Goal: Task Accomplishment & Management: Use online tool/utility

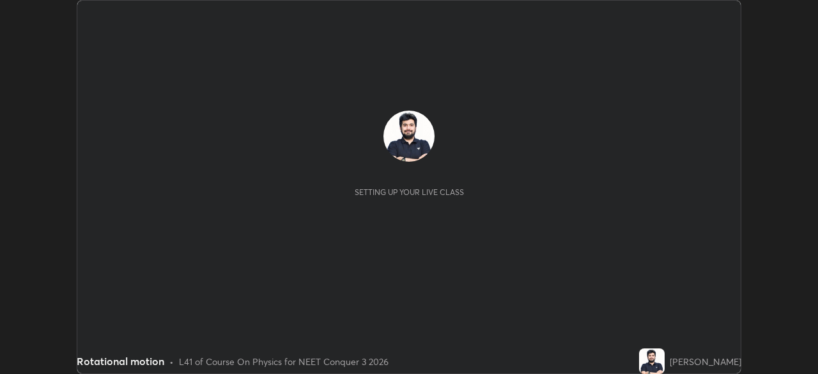
scroll to position [374, 817]
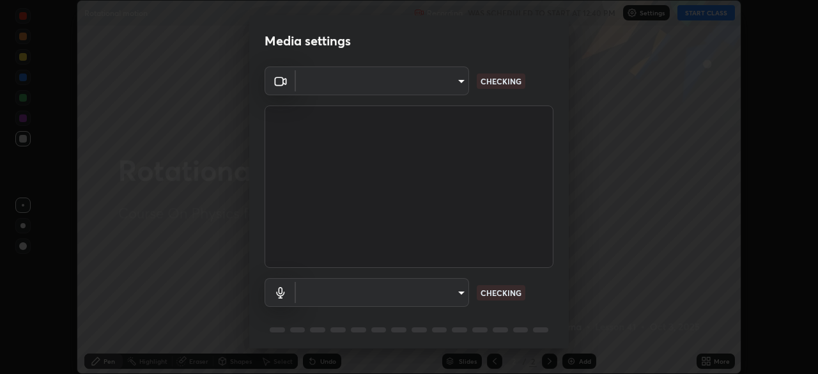
type input "f998bc4046c61b158ae604da705546672abda0c1808058386527230685057052"
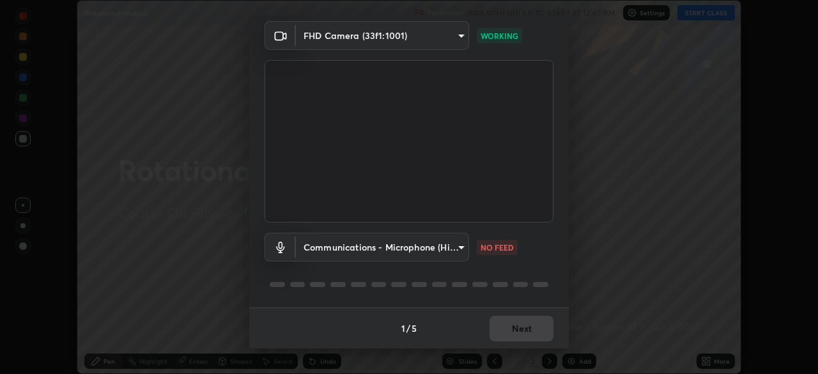
click at [458, 245] on body "Erase all Rotational motion Recording WAS SCHEDULED TO START AT 12:40 PM Settin…" at bounding box center [409, 187] width 818 height 374
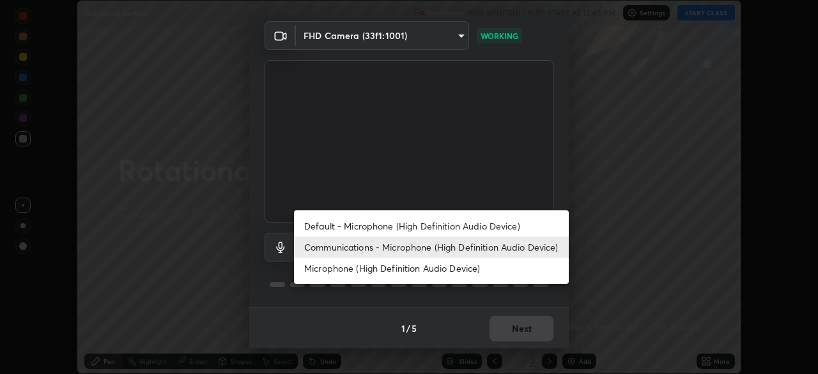
click at [419, 225] on li "Default - Microphone (High Definition Audio Device)" at bounding box center [431, 225] width 275 height 21
type input "default"
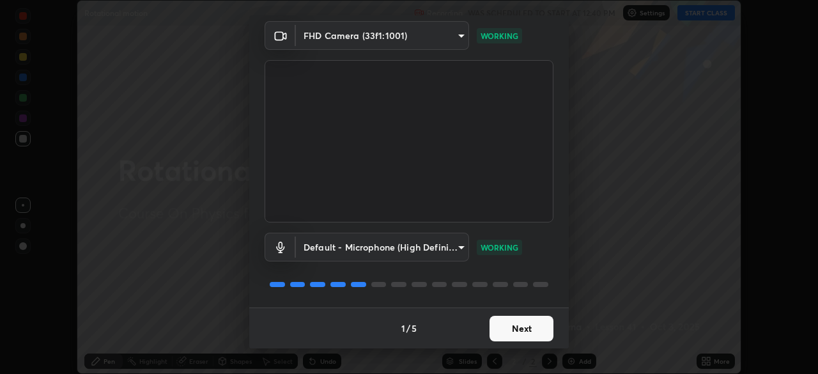
click at [516, 328] on button "Next" at bounding box center [522, 329] width 64 height 26
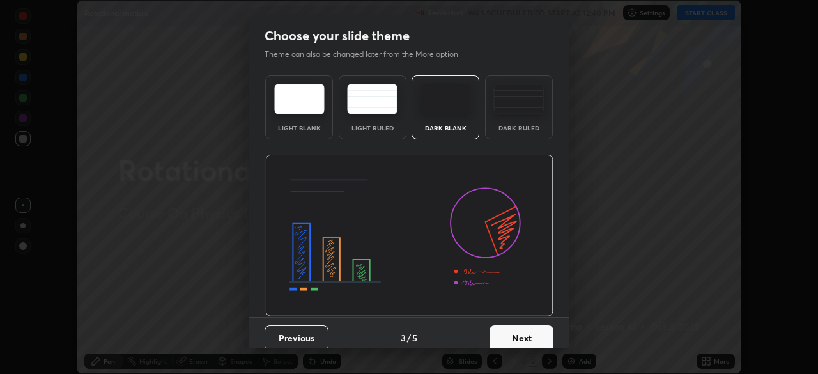
click at [532, 328] on button "Next" at bounding box center [522, 338] width 64 height 26
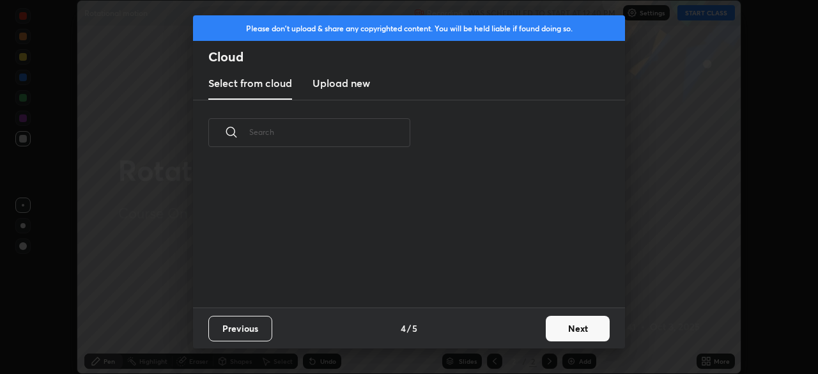
click at [566, 327] on button "Next" at bounding box center [578, 329] width 64 height 26
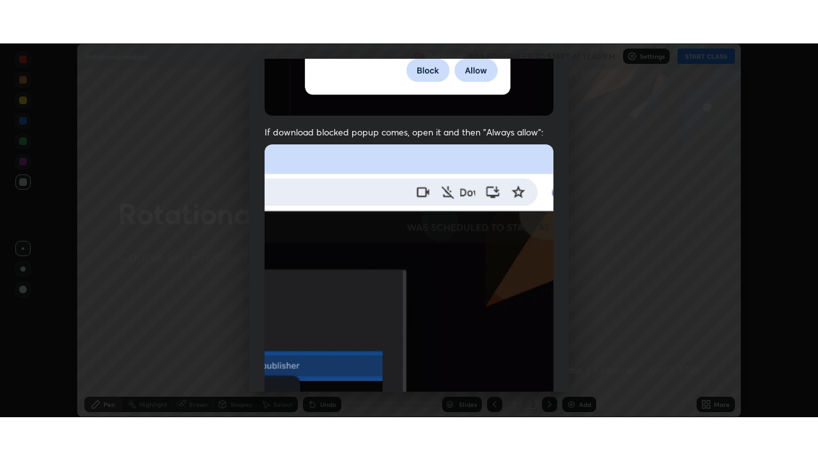
scroll to position [306, 0]
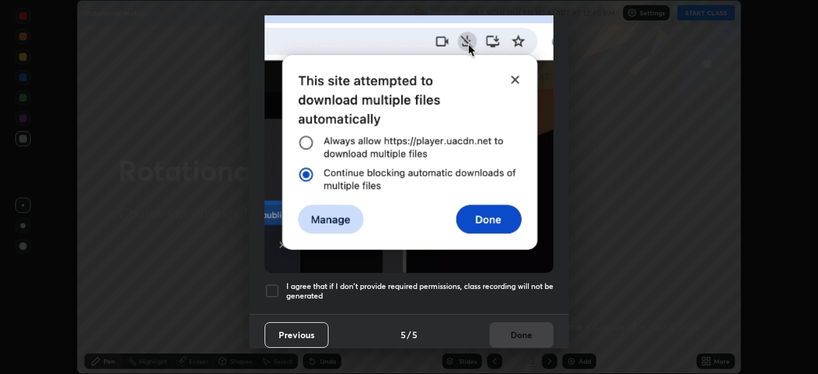
click at [274, 286] on div at bounding box center [272, 290] width 15 height 15
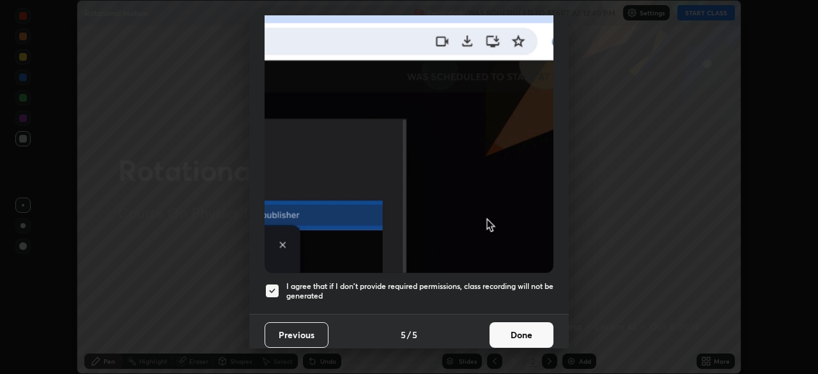
click at [511, 327] on button "Done" at bounding box center [522, 335] width 64 height 26
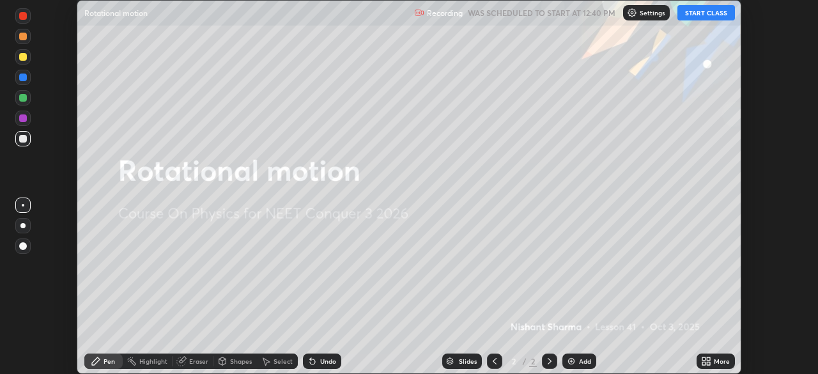
click at [699, 15] on button "START CLASS" at bounding box center [706, 12] width 58 height 15
click at [704, 357] on icon at bounding box center [703, 358] width 3 height 3
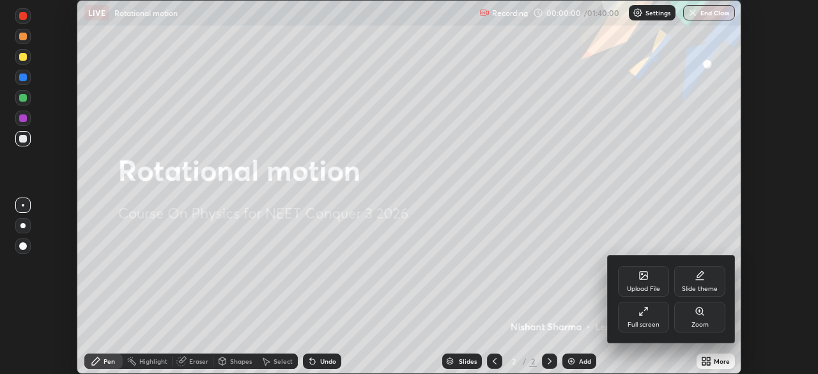
click at [653, 313] on div "Full screen" at bounding box center [643, 317] width 51 height 31
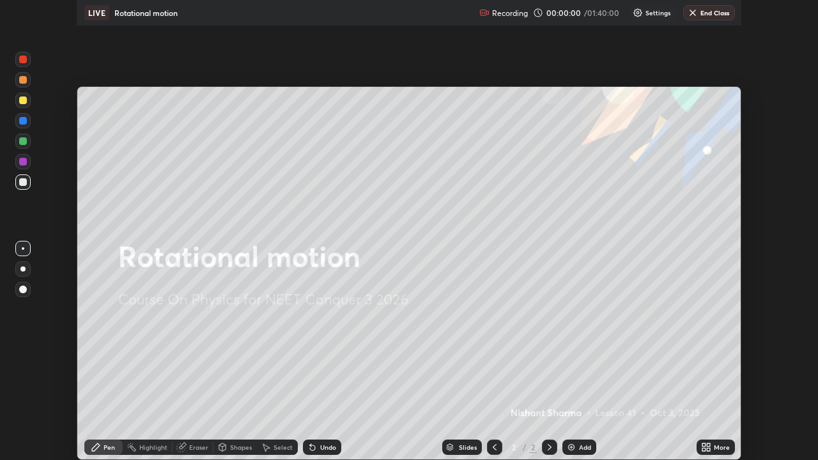
scroll to position [460, 818]
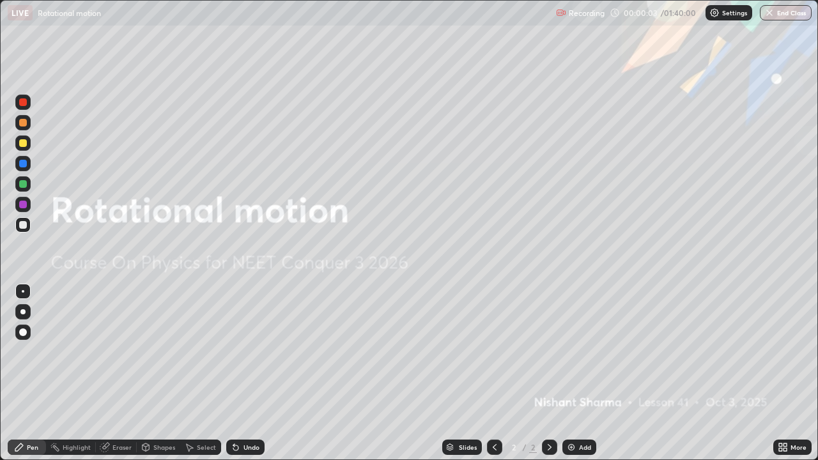
click at [577, 373] on div "Add" at bounding box center [579, 447] width 34 height 15
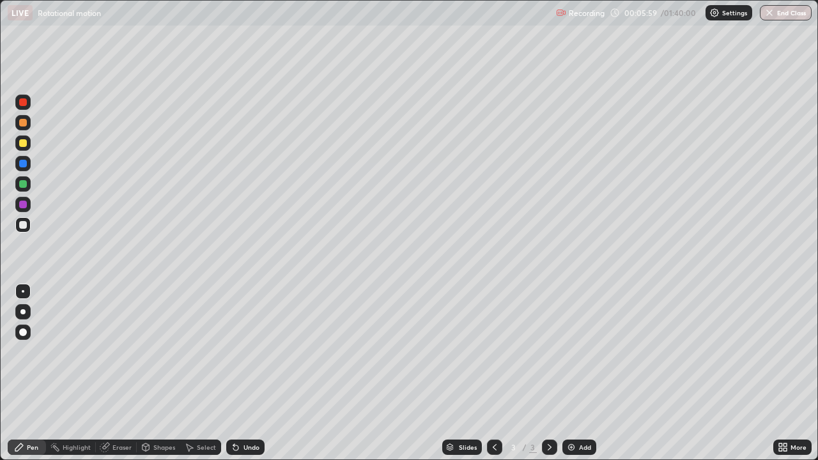
click at [572, 373] on img at bounding box center [571, 447] width 10 height 10
click at [251, 373] on div "Undo" at bounding box center [245, 447] width 38 height 15
click at [576, 373] on div "Add" at bounding box center [579, 447] width 34 height 15
click at [575, 373] on img at bounding box center [571, 447] width 10 height 10
click at [251, 373] on div "Undo" at bounding box center [251, 447] width 16 height 6
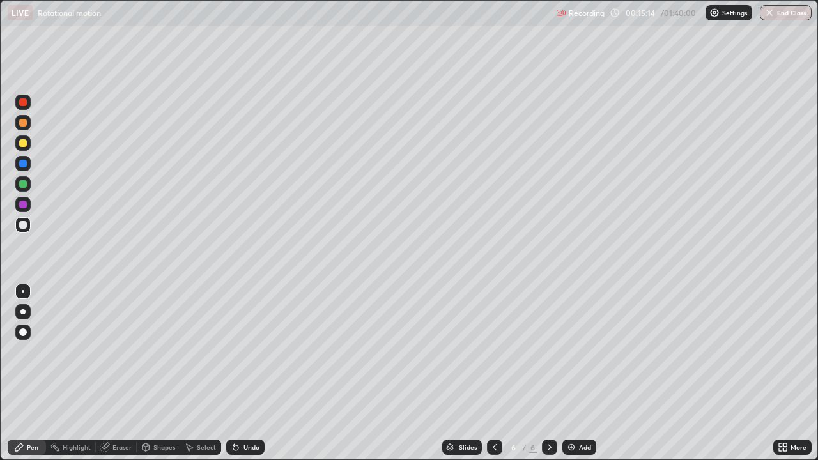
click at [25, 122] on div at bounding box center [23, 123] width 8 height 8
click at [571, 373] on img at bounding box center [571, 447] width 10 height 10
click at [579, 373] on div "Add" at bounding box center [585, 447] width 12 height 6
click at [24, 225] on div at bounding box center [23, 225] width 8 height 8
click at [575, 373] on div "Add" at bounding box center [579, 447] width 34 height 15
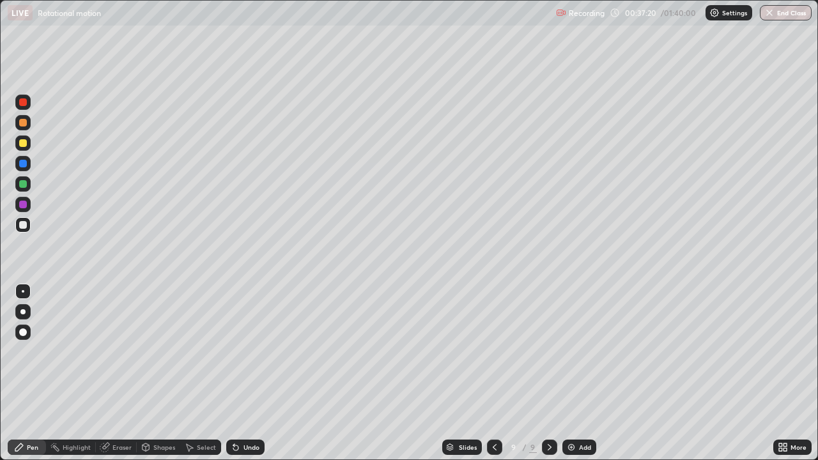
click at [251, 373] on div "Undo" at bounding box center [251, 447] width 16 height 6
click at [249, 373] on div "Undo" at bounding box center [251, 447] width 16 height 6
click at [247, 373] on div "Undo" at bounding box center [251, 447] width 16 height 6
click at [570, 373] on img at bounding box center [571, 447] width 10 height 10
click at [575, 373] on img at bounding box center [571, 447] width 10 height 10
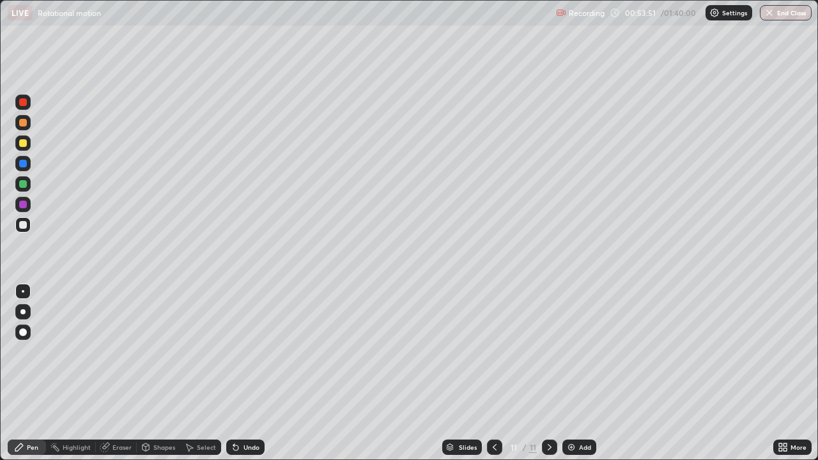
click at [575, 373] on img at bounding box center [571, 447] width 10 height 10
click at [249, 373] on div "Undo" at bounding box center [251, 447] width 16 height 6
click at [487, 373] on div at bounding box center [494, 447] width 15 height 15
click at [545, 373] on icon at bounding box center [550, 447] width 10 height 10
click at [118, 373] on div "Eraser" at bounding box center [121, 447] width 19 height 6
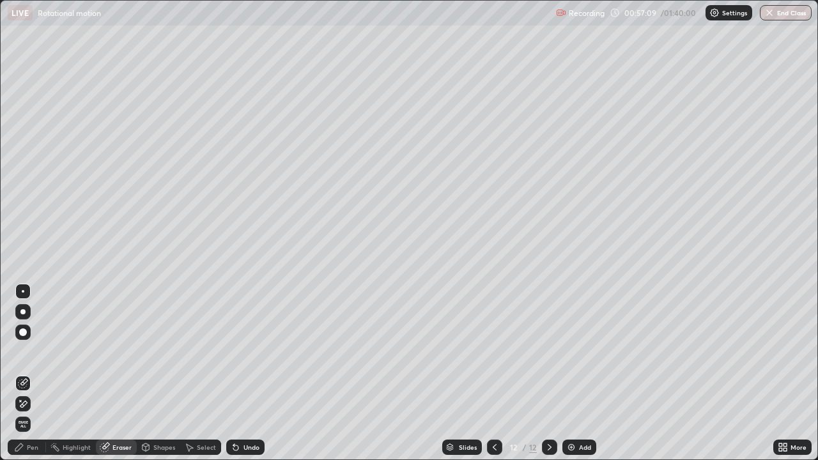
click at [36, 373] on div "Pen" at bounding box center [33, 447] width 12 height 6
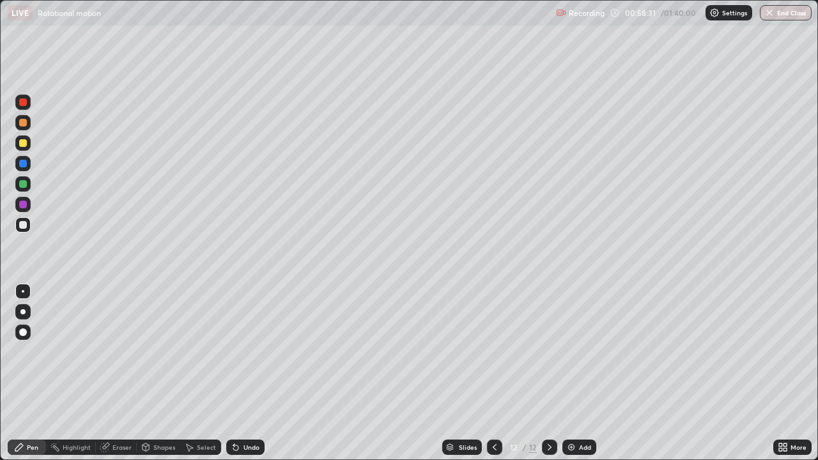
click at [574, 373] on img at bounding box center [571, 447] width 10 height 10
click at [251, 373] on div "Undo" at bounding box center [251, 447] width 16 height 6
click at [243, 373] on div "Undo" at bounding box center [251, 447] width 16 height 6
click at [571, 373] on img at bounding box center [571, 447] width 10 height 10
click at [249, 373] on div "Undo" at bounding box center [251, 447] width 16 height 6
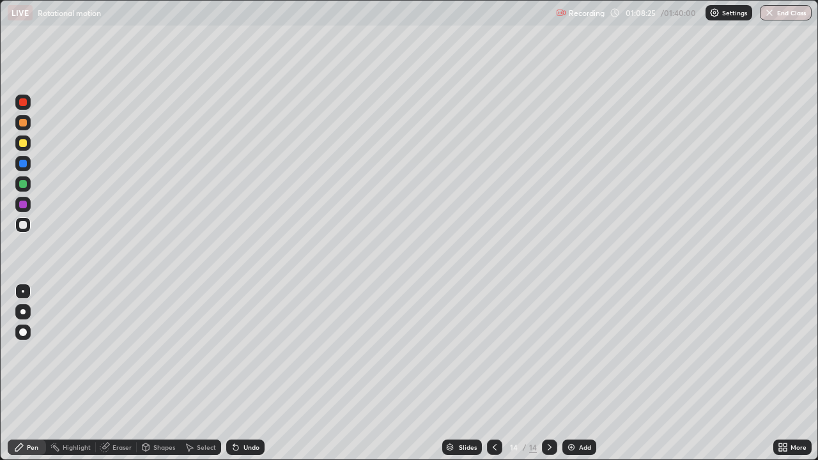
click at [254, 373] on div "Undo" at bounding box center [245, 447] width 38 height 15
click at [251, 373] on div "Undo" at bounding box center [251, 447] width 16 height 6
click at [256, 373] on div "Undo" at bounding box center [251, 447] width 16 height 6
click at [575, 373] on img at bounding box center [571, 447] width 10 height 10
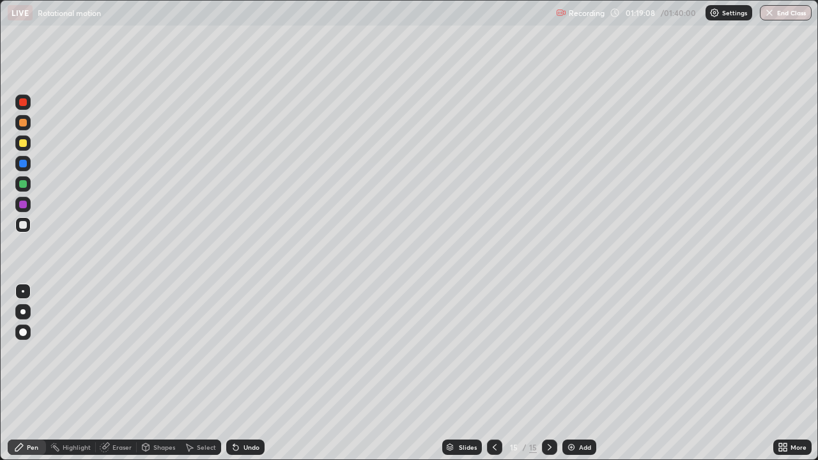
click at [575, 373] on img at bounding box center [571, 447] width 10 height 10
click at [251, 373] on div "Undo" at bounding box center [251, 447] width 16 height 6
click at [252, 373] on div "Undo" at bounding box center [251, 447] width 16 height 6
click at [248, 373] on div "Undo" at bounding box center [251, 447] width 16 height 6
click at [245, 373] on div "Undo" at bounding box center [251, 447] width 16 height 6
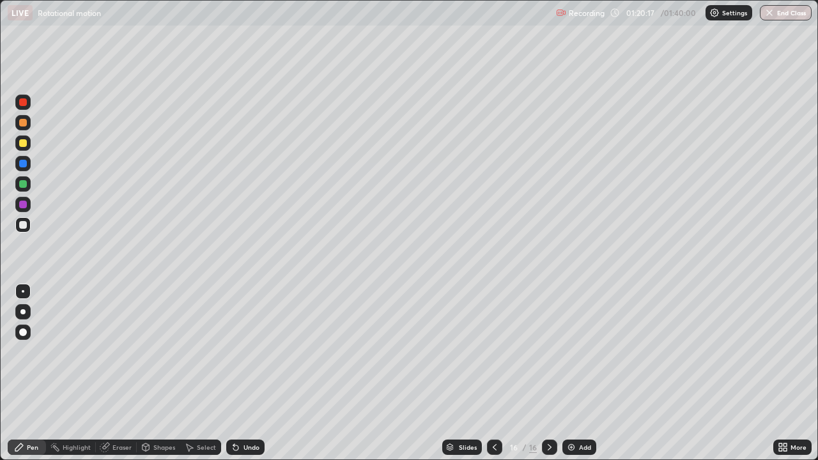
click at [244, 373] on div "Undo" at bounding box center [251, 447] width 16 height 6
click at [247, 373] on div "Undo" at bounding box center [251, 447] width 16 height 6
click at [250, 373] on div "Undo" at bounding box center [251, 447] width 16 height 6
click at [247, 373] on div "Undo" at bounding box center [251, 447] width 16 height 6
click at [248, 373] on div "Undo" at bounding box center [251, 447] width 16 height 6
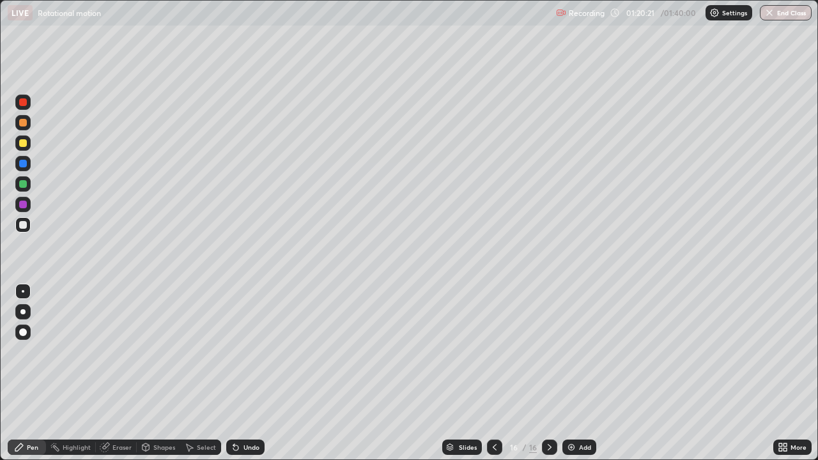
click at [250, 373] on div "Undo" at bounding box center [251, 447] width 16 height 6
click at [247, 373] on div "Undo" at bounding box center [245, 447] width 38 height 15
click at [123, 373] on div "Eraser" at bounding box center [121, 447] width 19 height 6
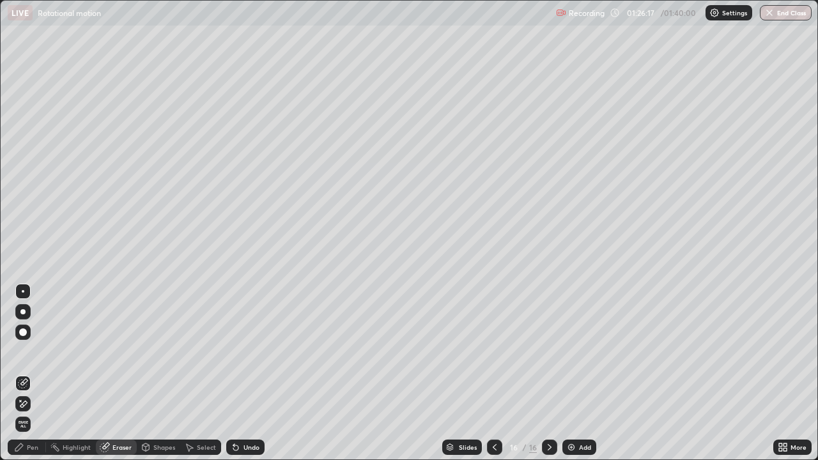
click at [38, 373] on div "Pen" at bounding box center [33, 447] width 12 height 6
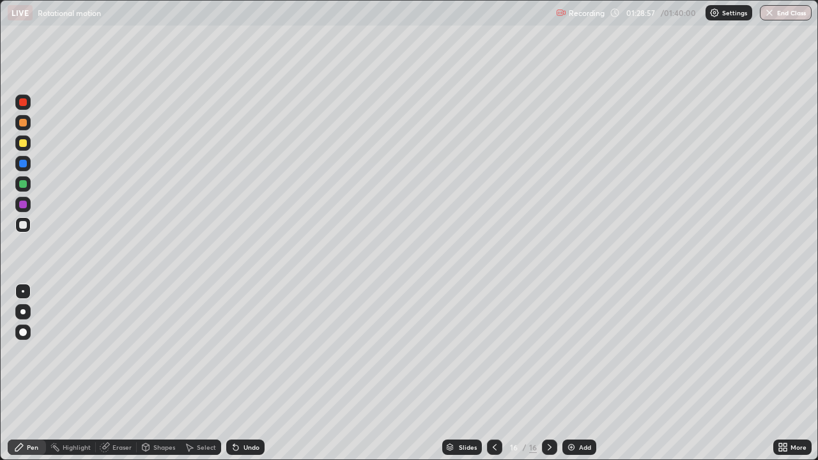
click at [576, 373] on div "Add" at bounding box center [579, 447] width 34 height 15
click at [27, 373] on div at bounding box center [23, 357] width 20 height 153
click at [118, 373] on div "Eraser" at bounding box center [121, 447] width 19 height 6
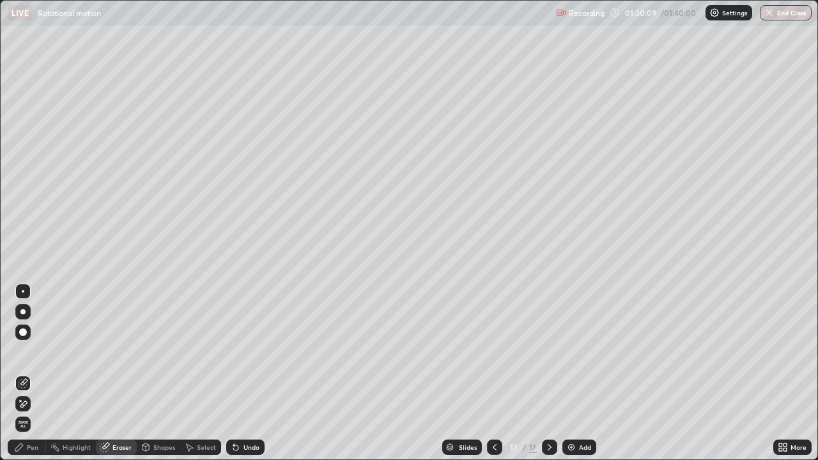
click at [43, 373] on div "Pen" at bounding box center [27, 447] width 38 height 15
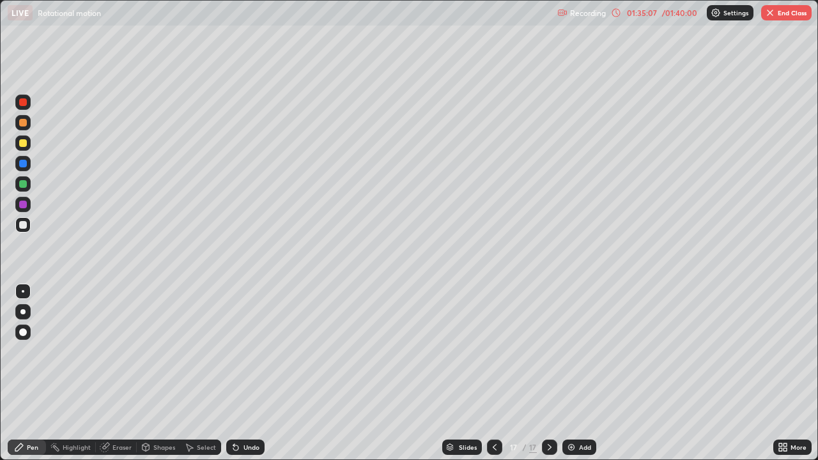
click at [574, 373] on img at bounding box center [571, 447] width 10 height 10
click at [252, 373] on div "Undo" at bounding box center [251, 447] width 16 height 6
click at [254, 373] on div "Undo" at bounding box center [251, 447] width 16 height 6
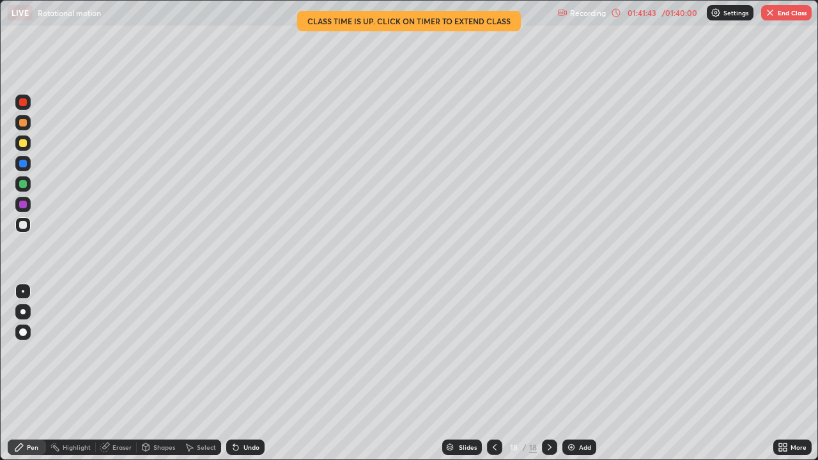
click at [774, 12] on img "button" at bounding box center [770, 13] width 10 height 10
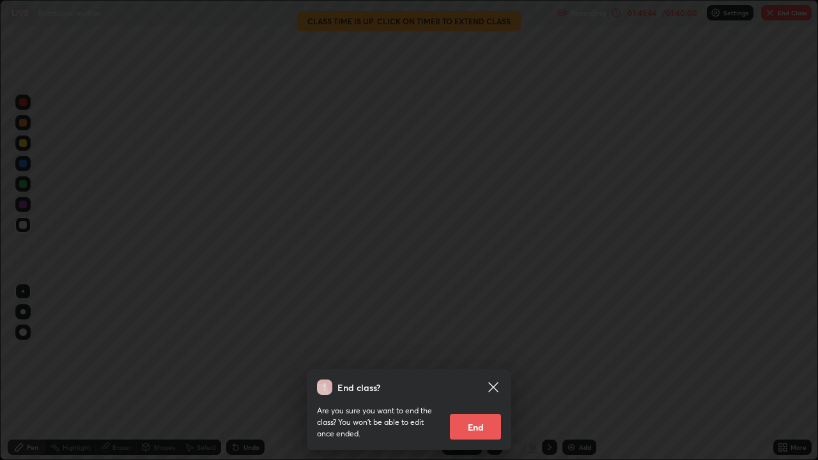
click at [490, 373] on icon at bounding box center [493, 387] width 10 height 10
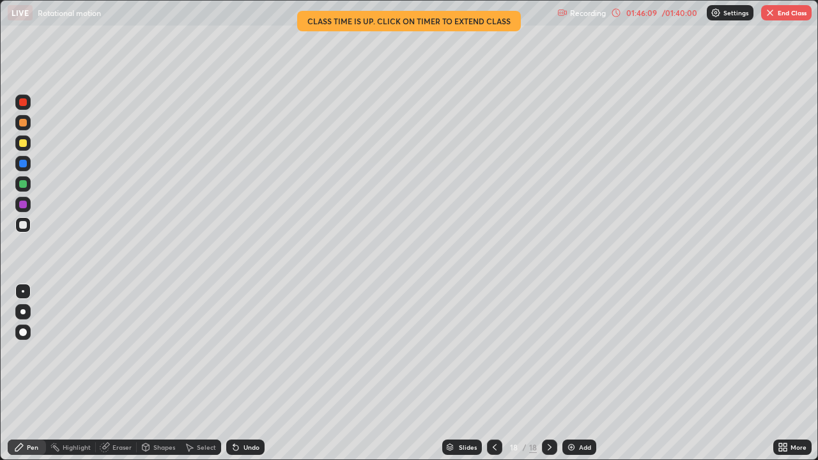
click at [774, 15] on img "button" at bounding box center [770, 13] width 10 height 10
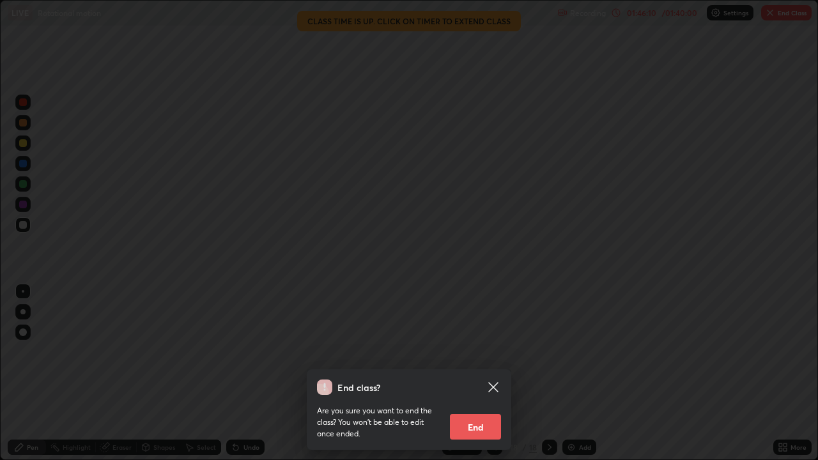
click at [490, 373] on button "End" at bounding box center [475, 427] width 51 height 26
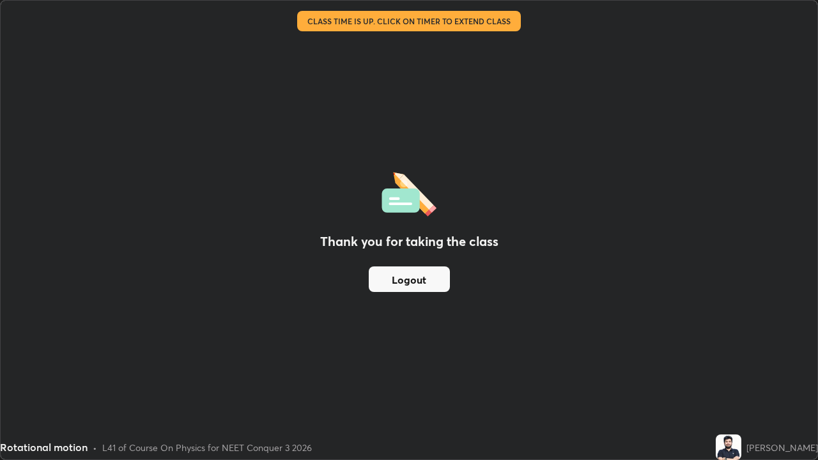
click at [435, 284] on button "Logout" at bounding box center [409, 280] width 81 height 26
click at [429, 281] on button "Logout" at bounding box center [409, 280] width 81 height 26
click at [432, 282] on button "Logout" at bounding box center [409, 280] width 81 height 26
